Goal: Transaction & Acquisition: Purchase product/service

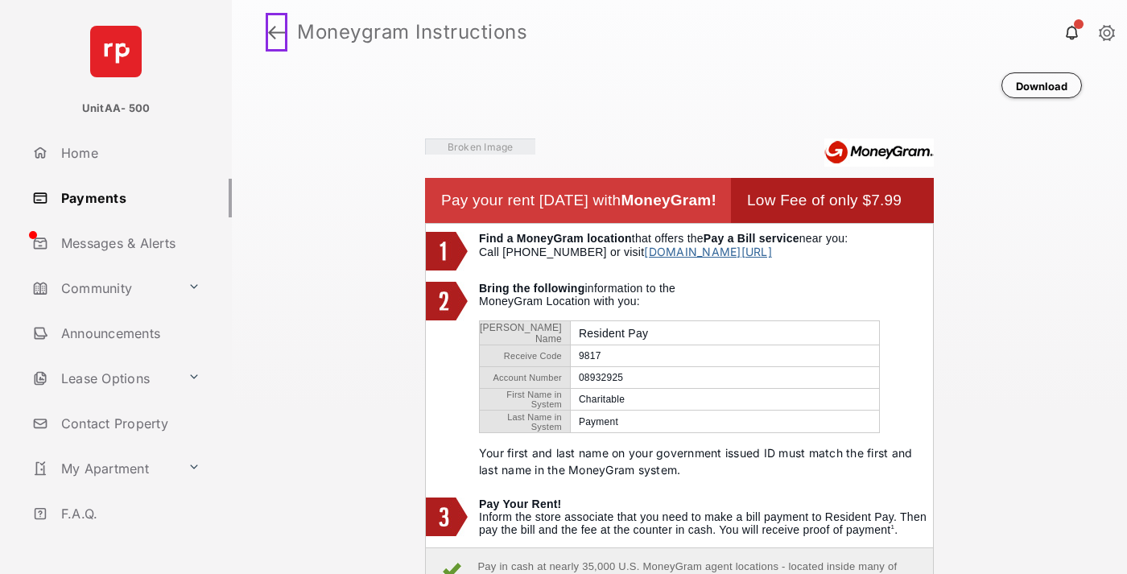
click at [274, 32] on link at bounding box center [277, 32] width 22 height 39
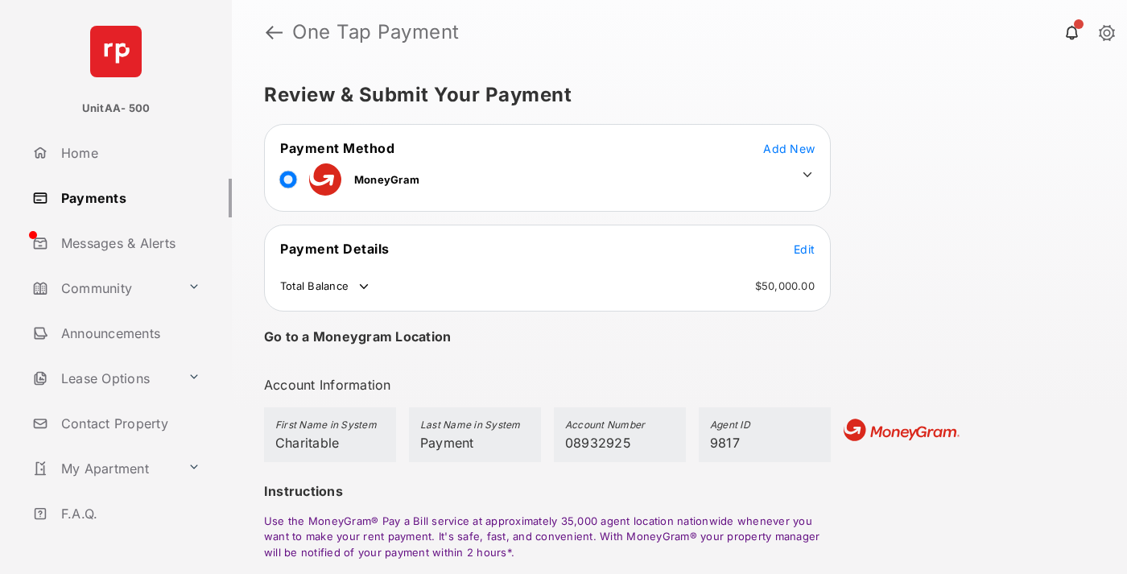
click at [804, 249] on span "Edit" at bounding box center [804, 249] width 21 height 14
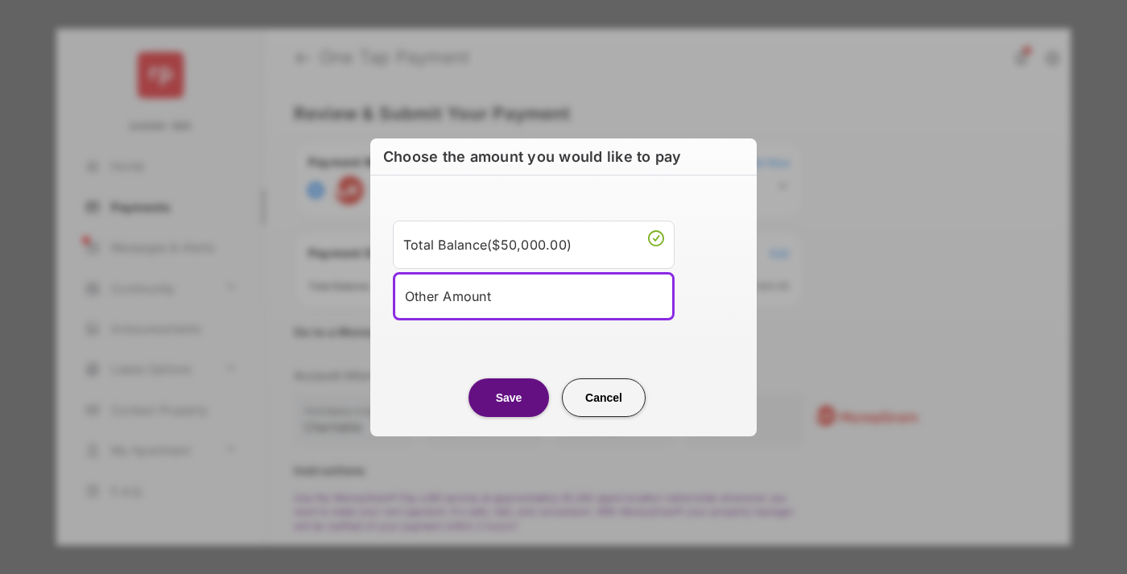
click at [534, 295] on div "Other Amount" at bounding box center [534, 296] width 258 height 24
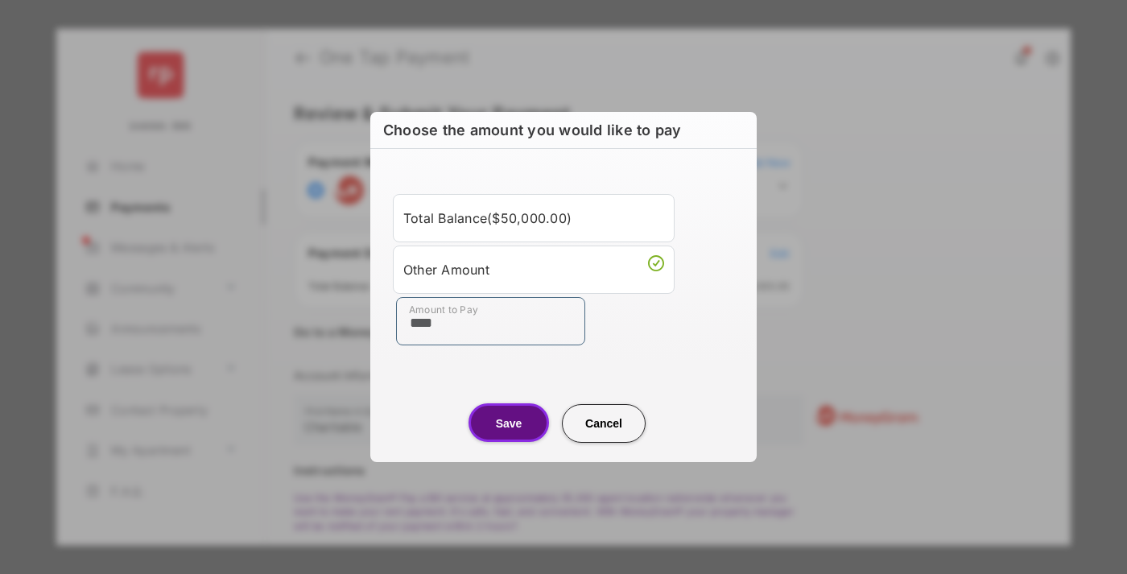
type input "****"
click at [509, 423] on button "Save" at bounding box center [508, 422] width 80 height 39
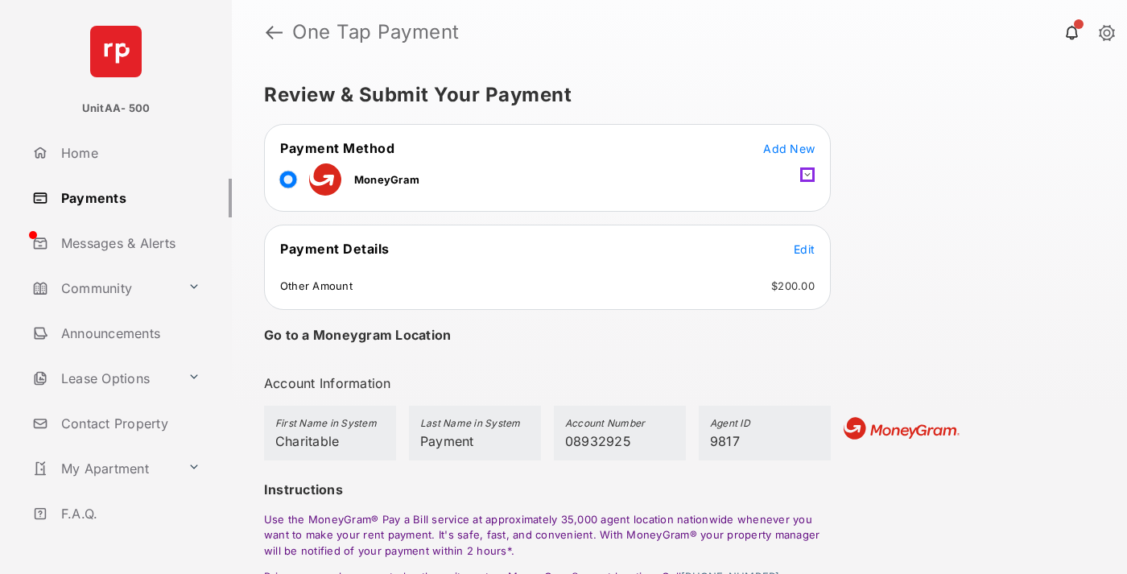
click at [807, 175] on icon at bounding box center [807, 174] width 14 height 14
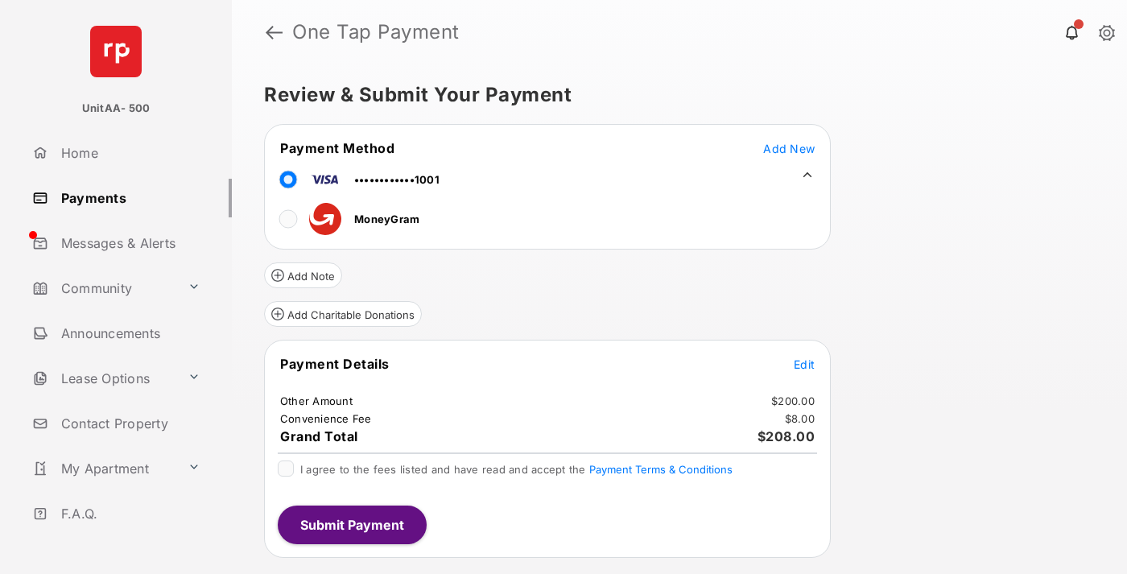
click at [342, 314] on button "Add Charitable Donations" at bounding box center [343, 314] width 158 height 26
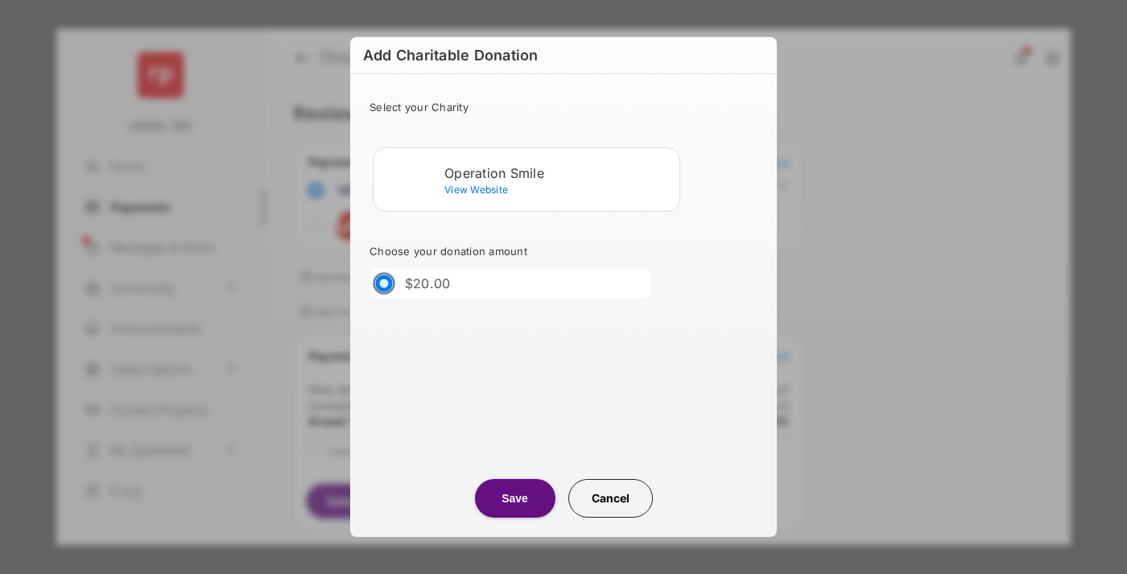
click at [559, 172] on div "Operation Smile" at bounding box center [558, 173] width 229 height 14
click at [514, 498] on button "Save" at bounding box center [515, 498] width 80 height 39
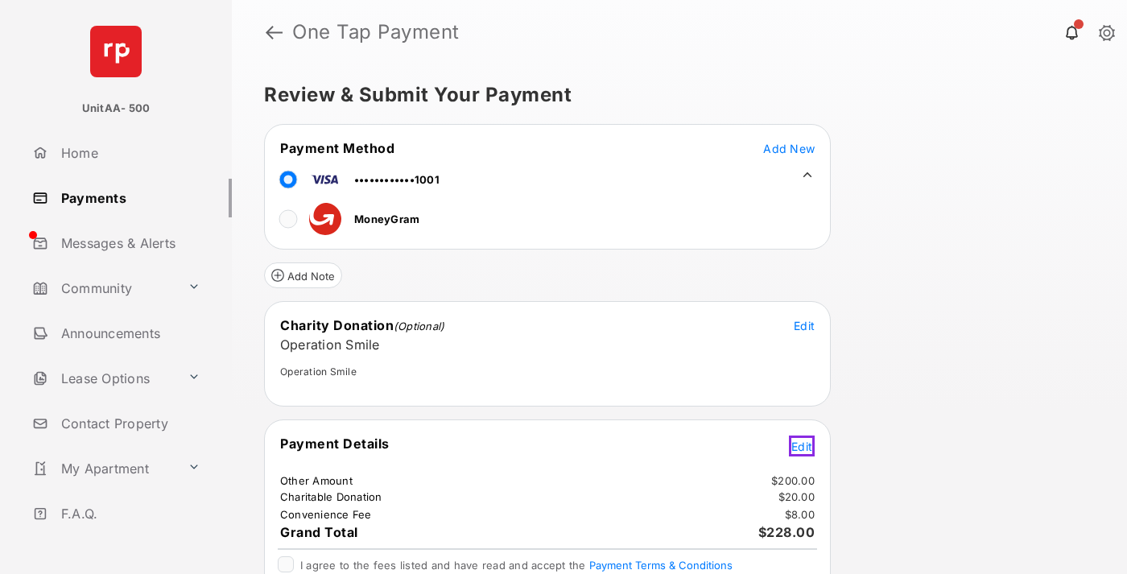
click at [804, 444] on span "Edit" at bounding box center [801, 447] width 21 height 14
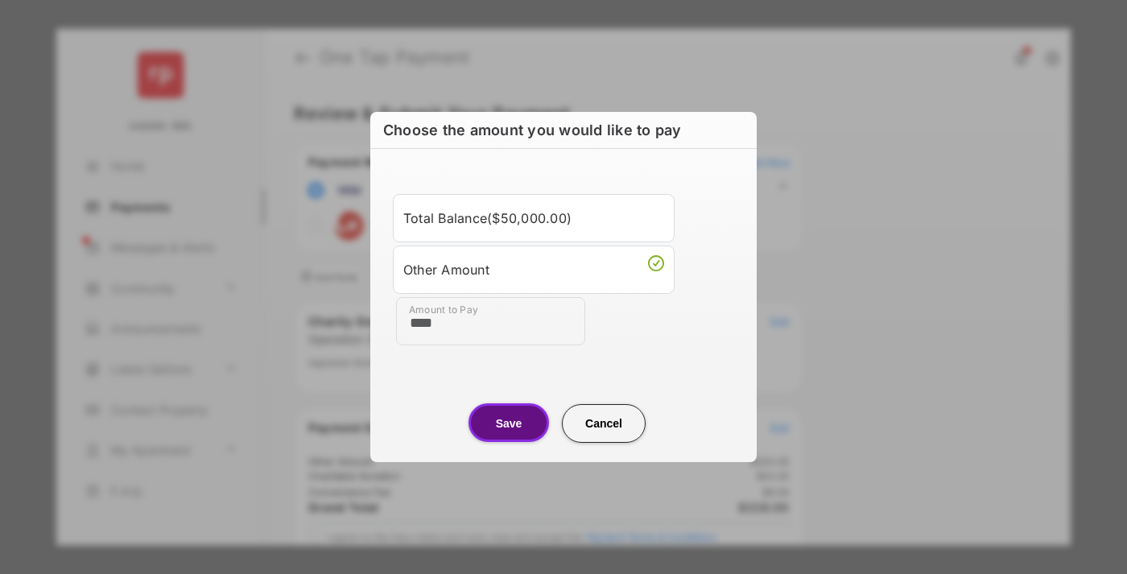
click at [509, 423] on button "Save" at bounding box center [508, 422] width 80 height 39
